Goal: Information Seeking & Learning: Understand process/instructions

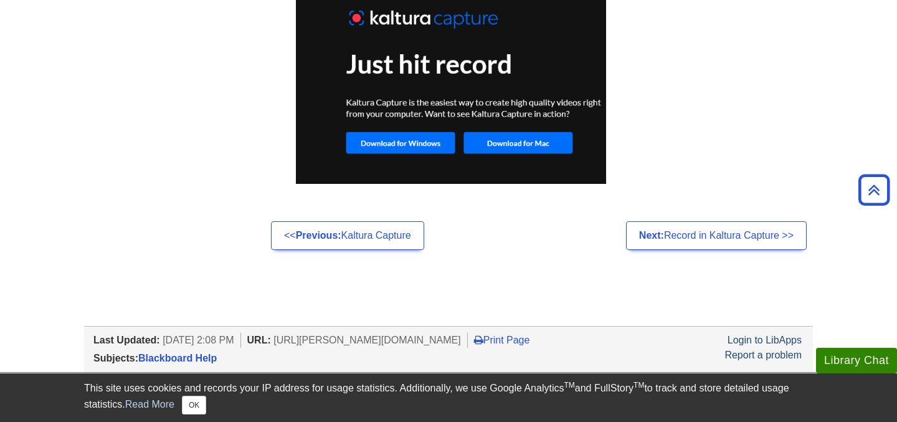
scroll to position [1068, 0]
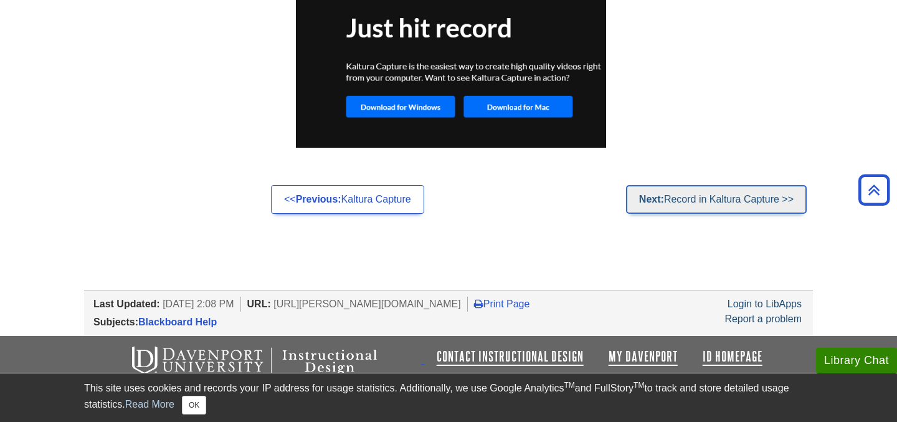
click at [690, 201] on link "Next: Record in Kaltura Capture >>" at bounding box center [716, 199] width 181 height 29
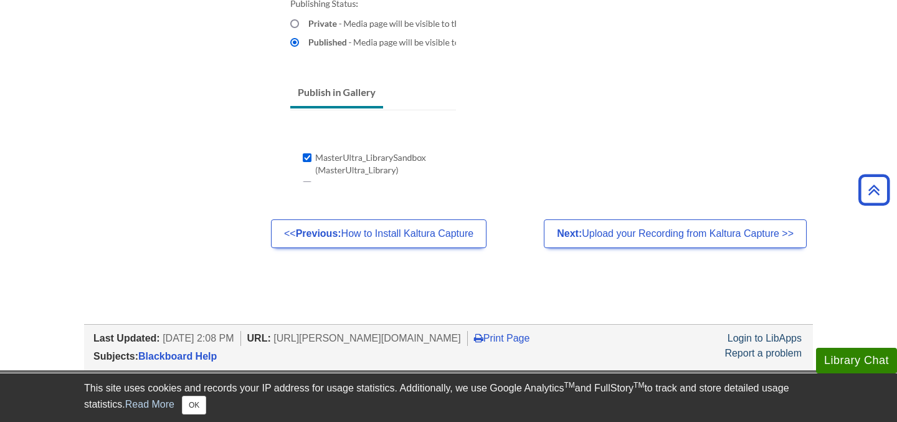
scroll to position [1195, 0]
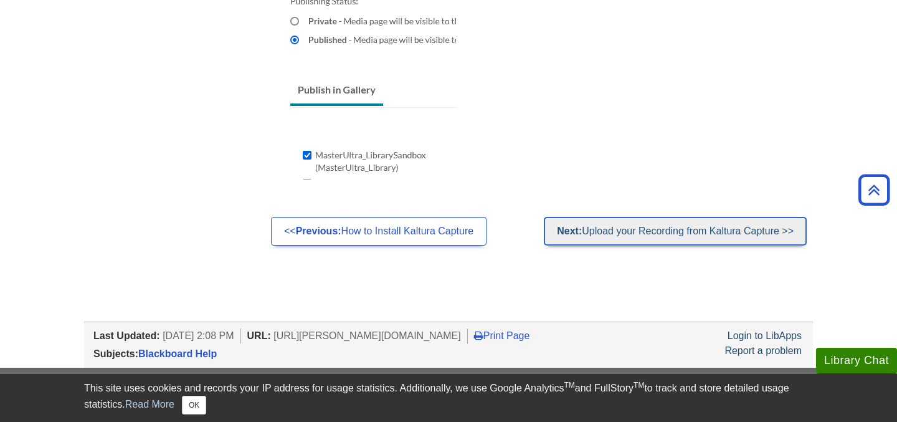
click at [670, 230] on link "Next: Upload your Recording from Kaltura Capture >>" at bounding box center [675, 231] width 263 height 29
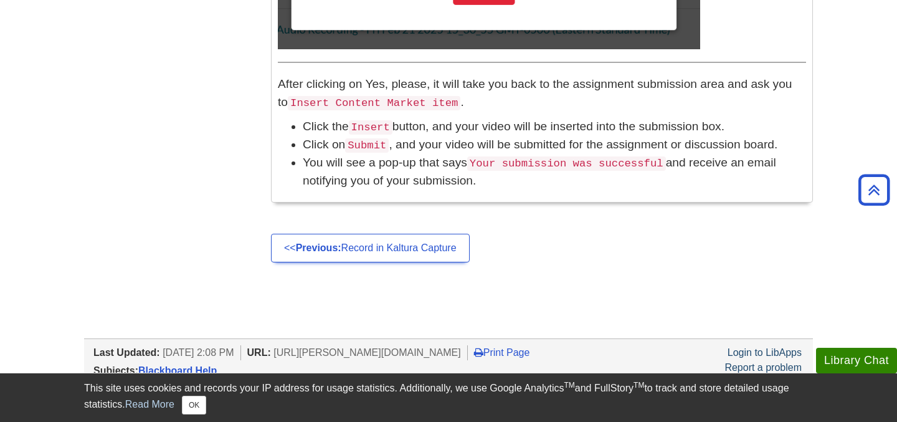
scroll to position [1407, 0]
